Goal: Task Accomplishment & Management: Manage account settings

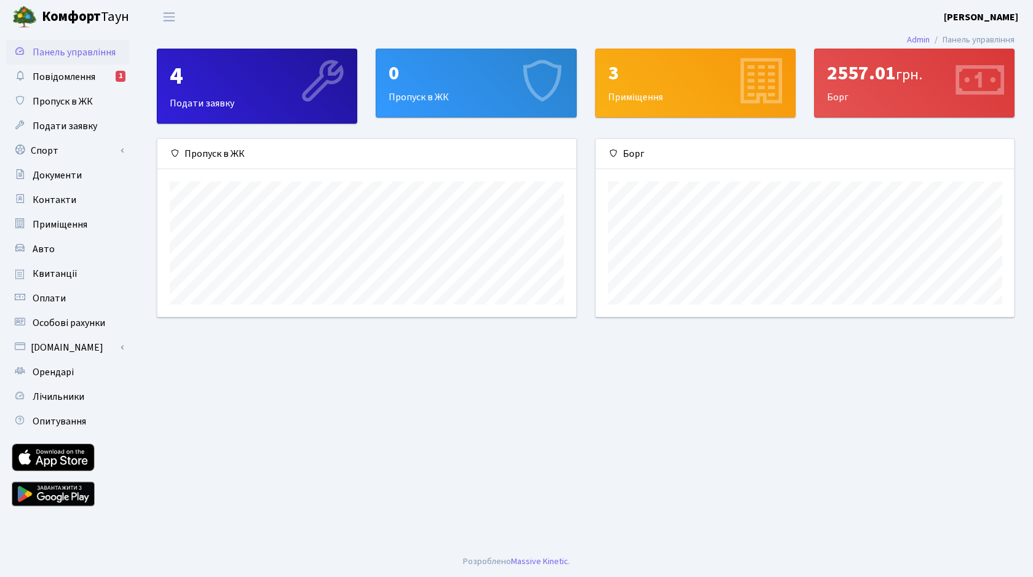
scroll to position [178, 418]
click at [66, 73] on span "Повідомлення" at bounding box center [64, 77] width 63 height 14
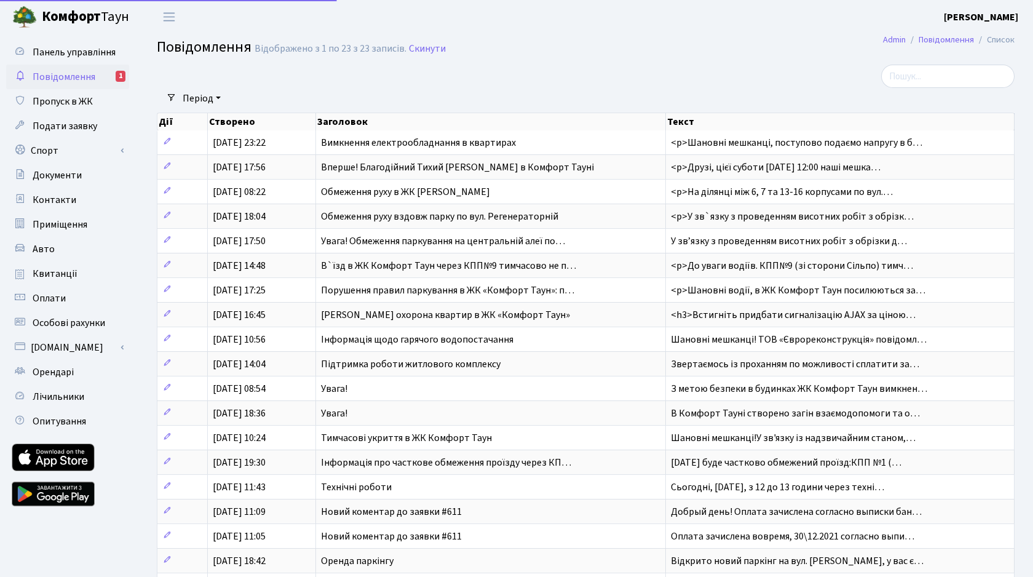
select select "25"
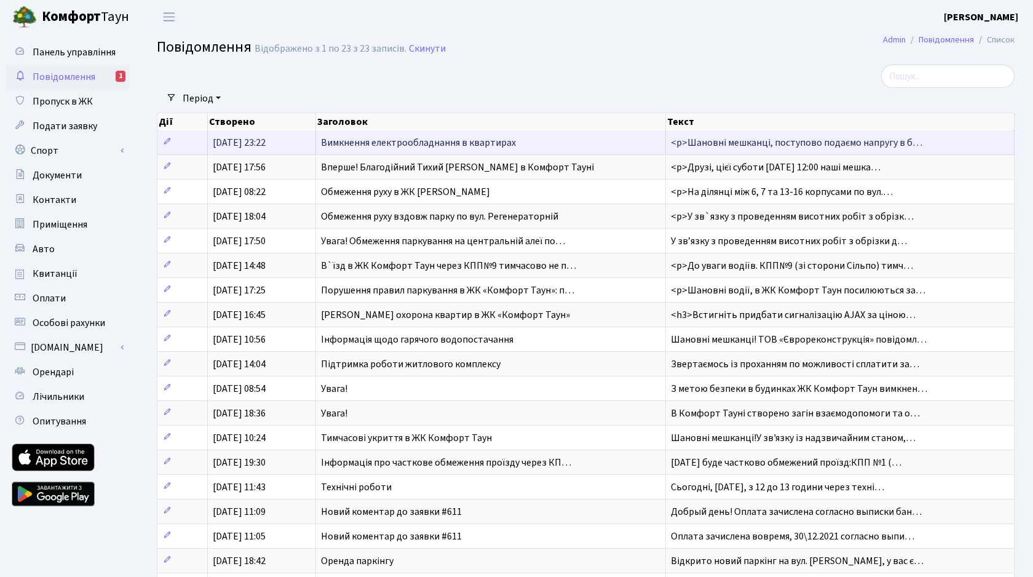
click at [457, 136] on span "Вимкнення електрообладнання в квартирах" at bounding box center [418, 143] width 195 height 14
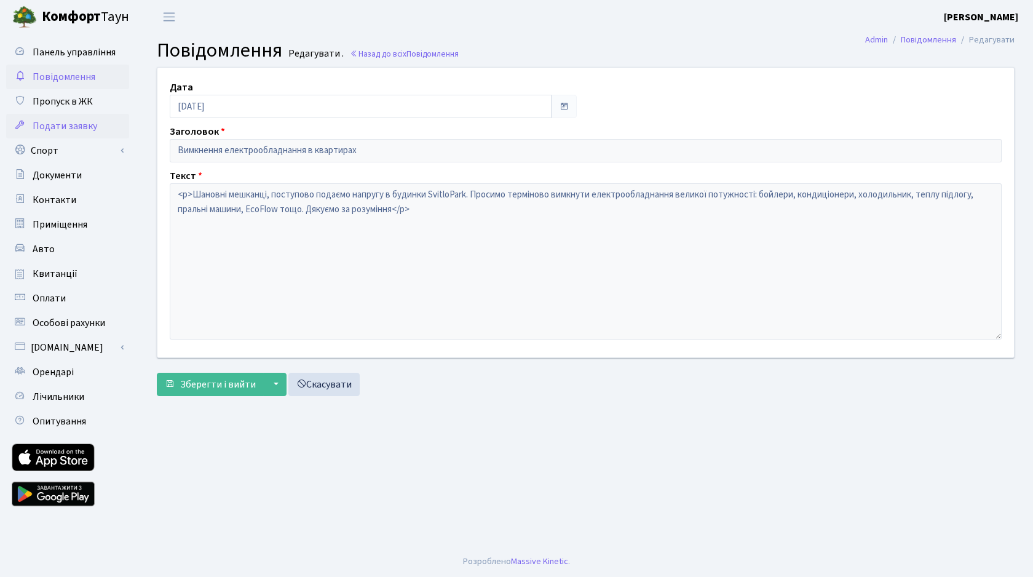
click at [66, 122] on span "Подати заявку" at bounding box center [65, 126] width 65 height 14
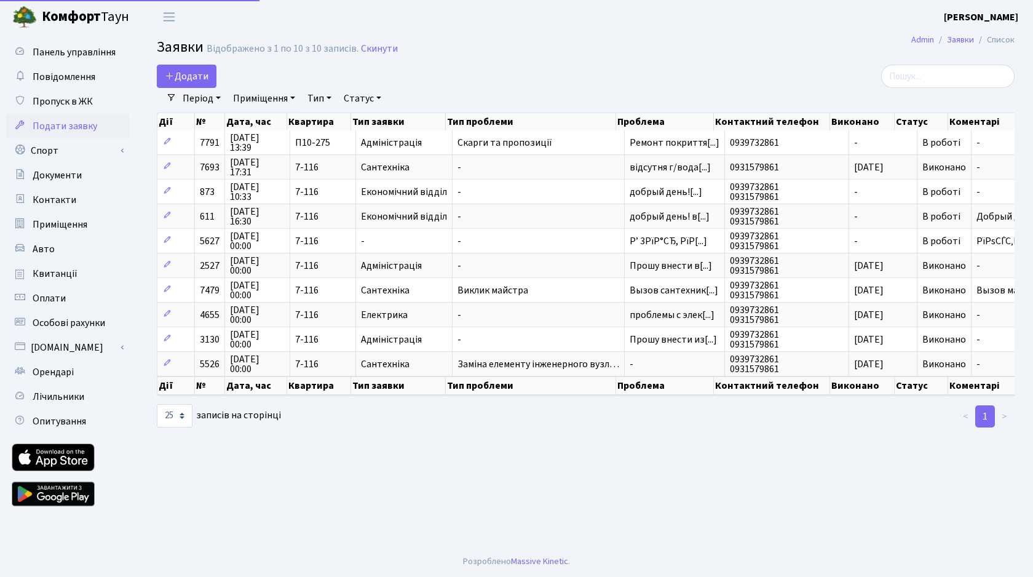
select select "25"
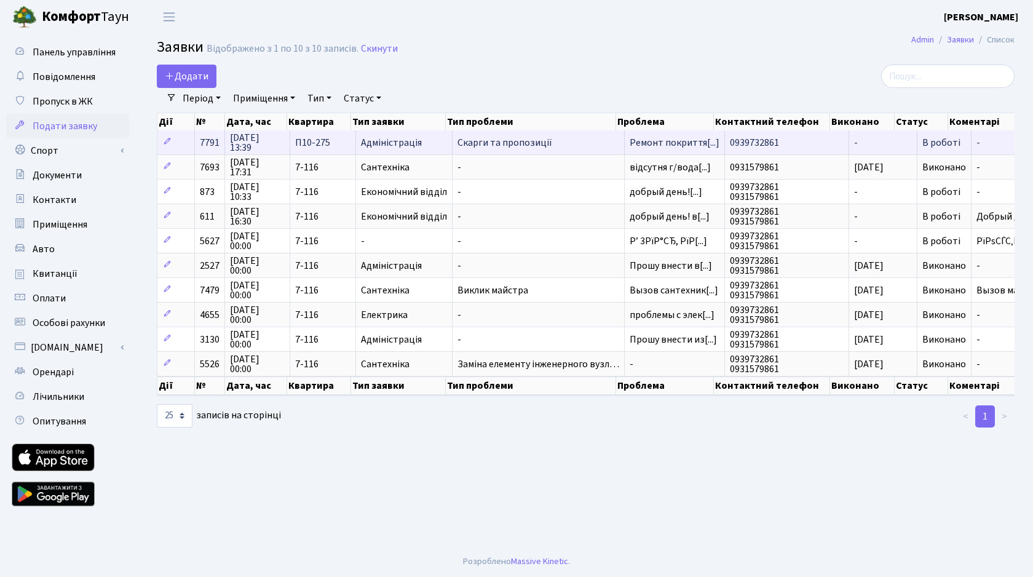
click at [498, 144] on span "Скарги та пропозиції" at bounding box center [538, 143] width 162 height 10
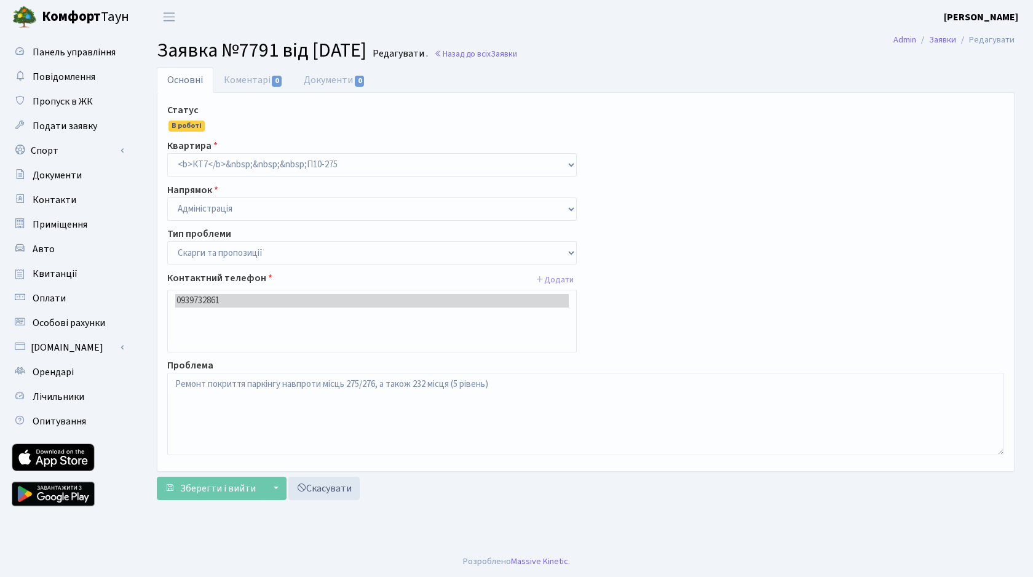
select select "55"
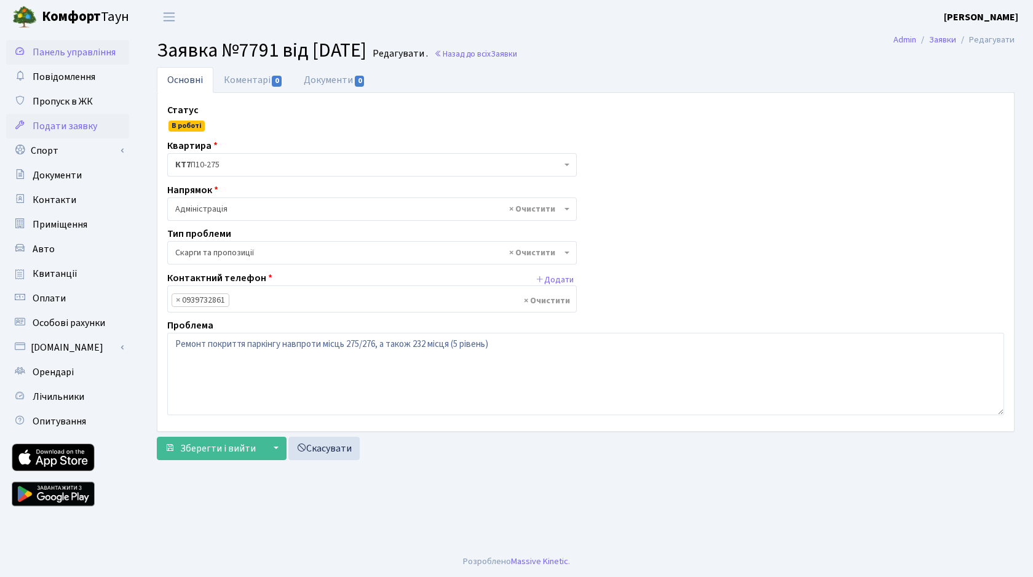
click at [61, 52] on span "Панель управління" at bounding box center [74, 52] width 83 height 14
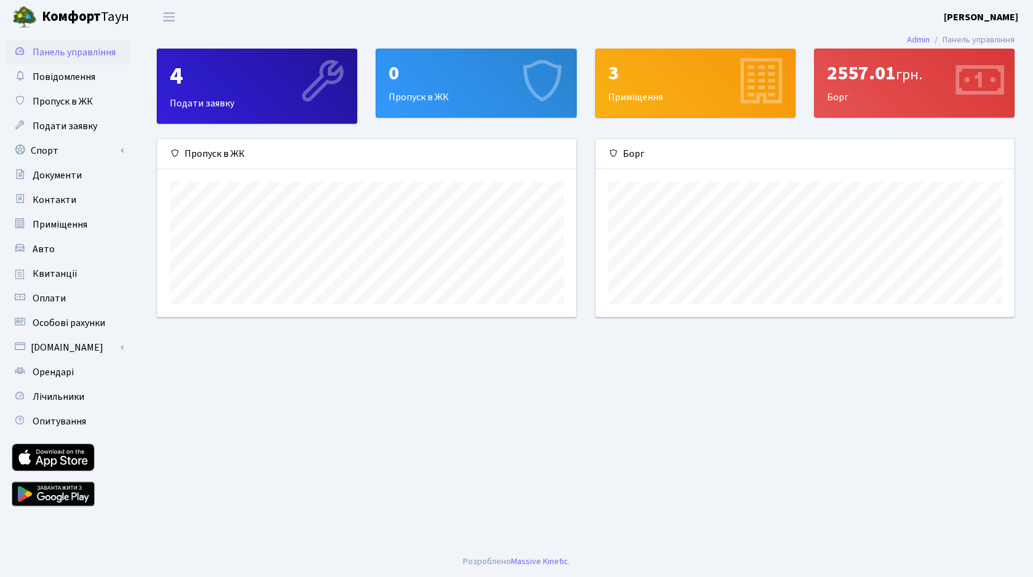
scroll to position [178, 418]
